Goal: Information Seeking & Learning: Learn about a topic

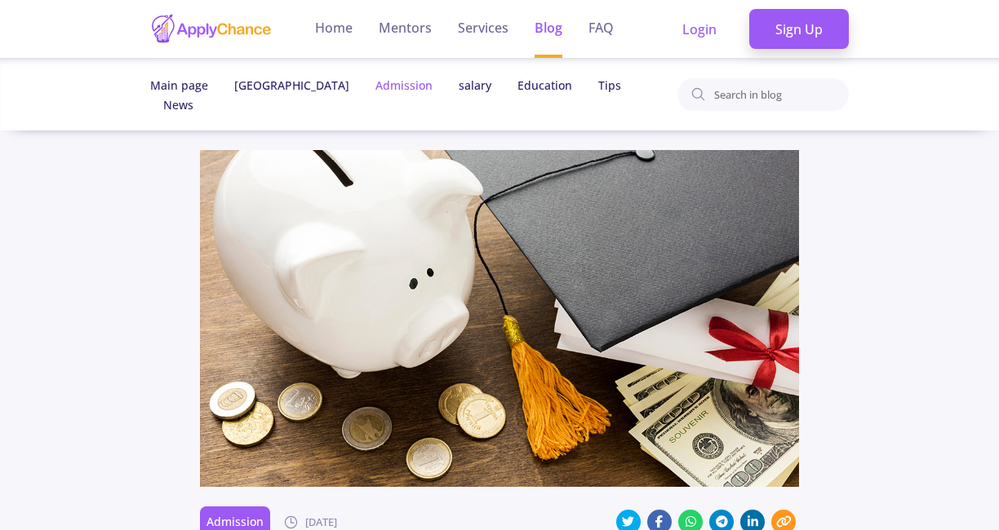
click at [375, 83] on link "Admission" at bounding box center [403, 86] width 57 height 16
